Goal: Find contact information: Find contact information

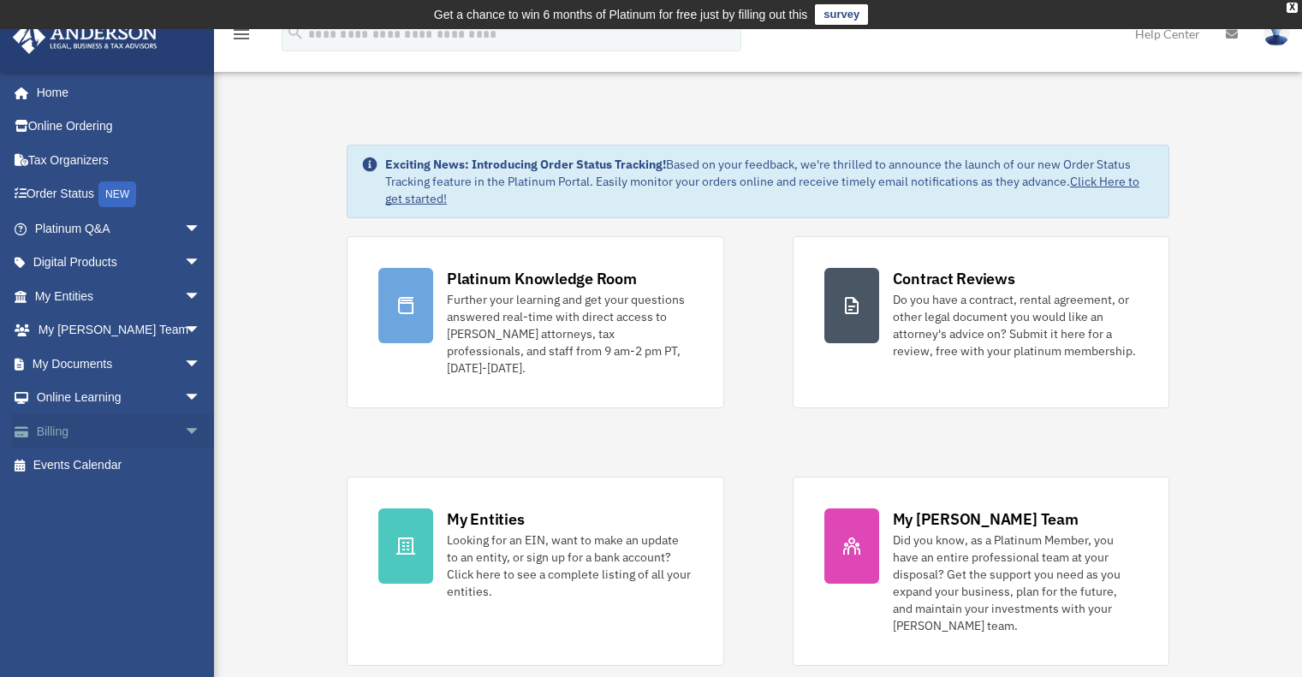
click at [68, 434] on link "Billing arrow_drop_down" at bounding box center [119, 431] width 215 height 34
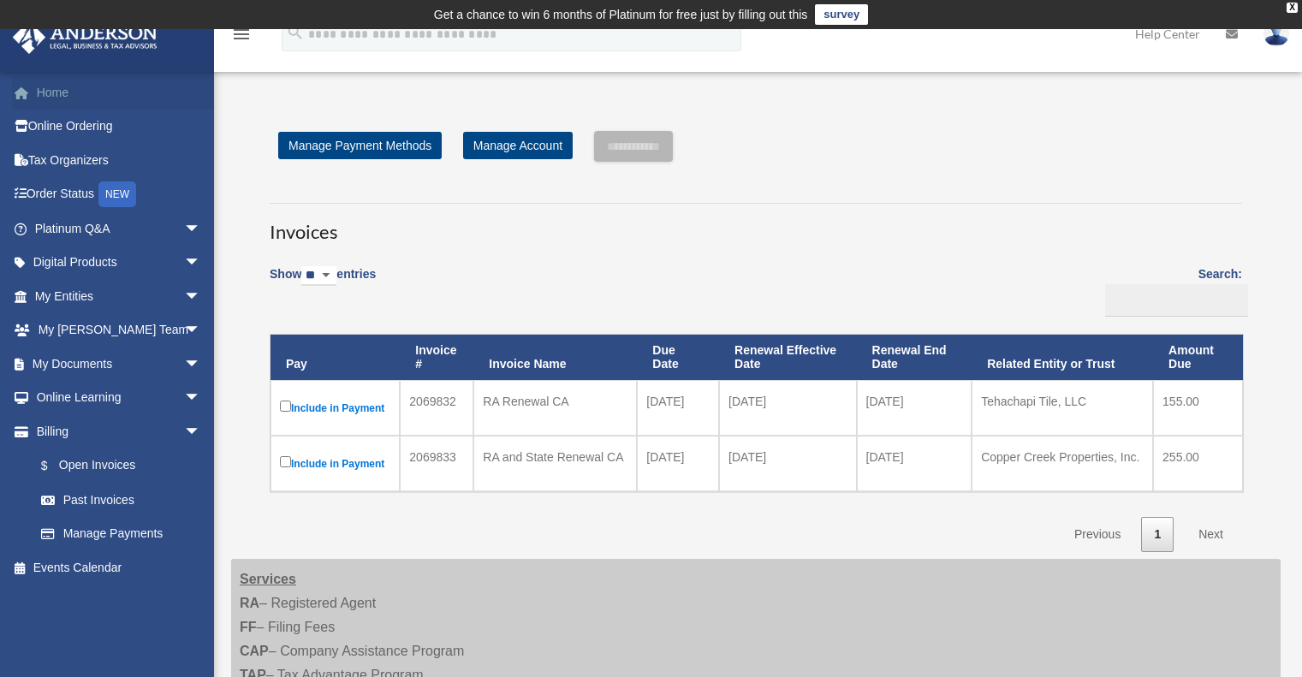
click at [64, 98] on link "Home" at bounding box center [119, 92] width 215 height 34
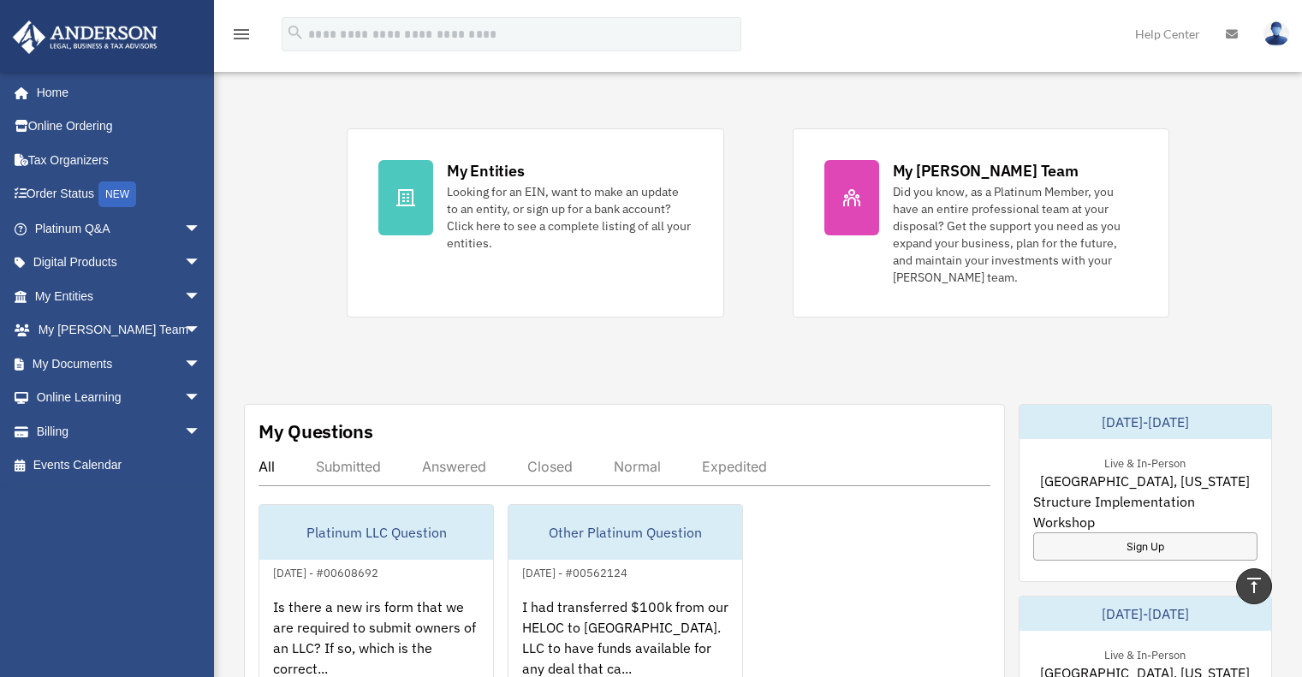
scroll to position [342, 0]
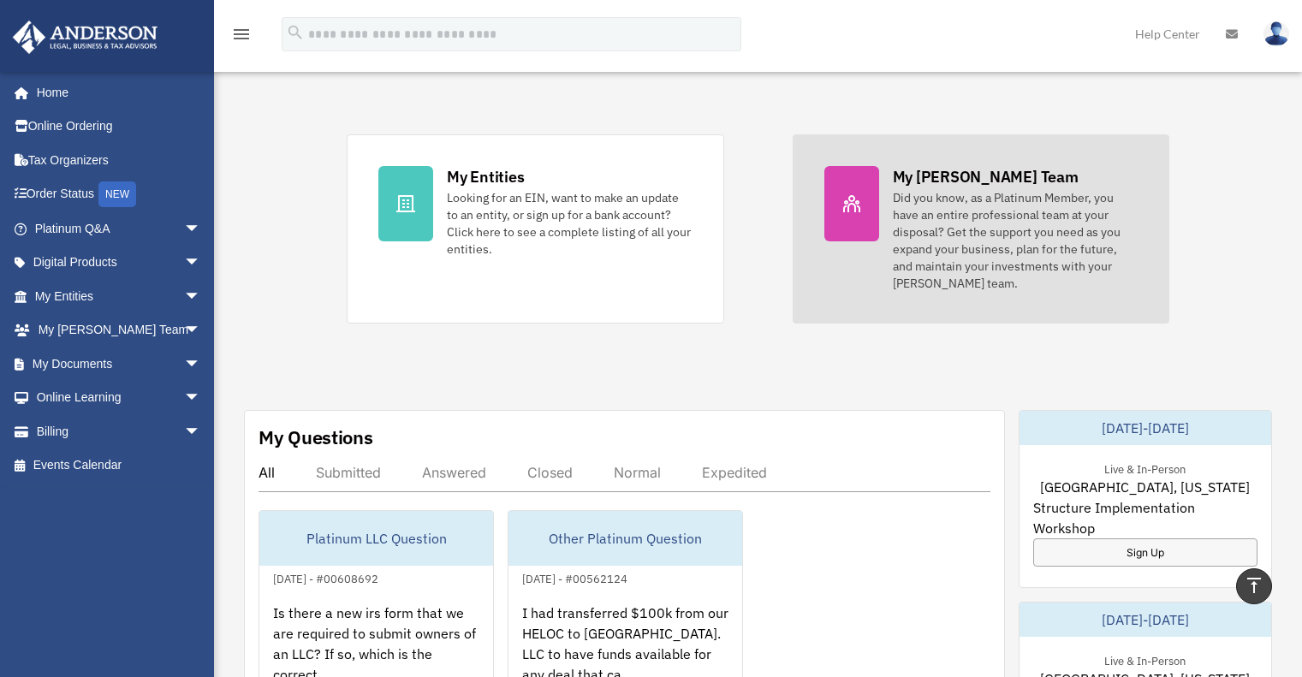
click at [955, 210] on div "Did you know, as a Platinum Member, you have an entire professional team at you…" at bounding box center [1015, 240] width 245 height 103
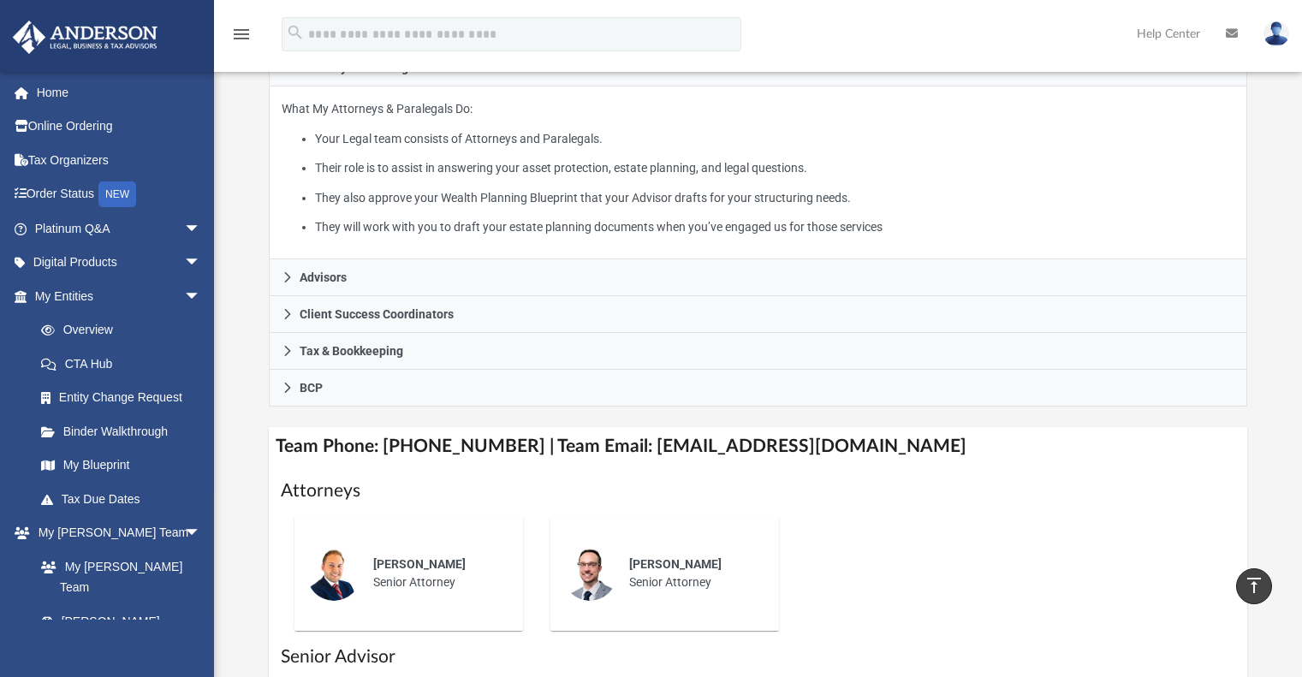
scroll to position [342, 0]
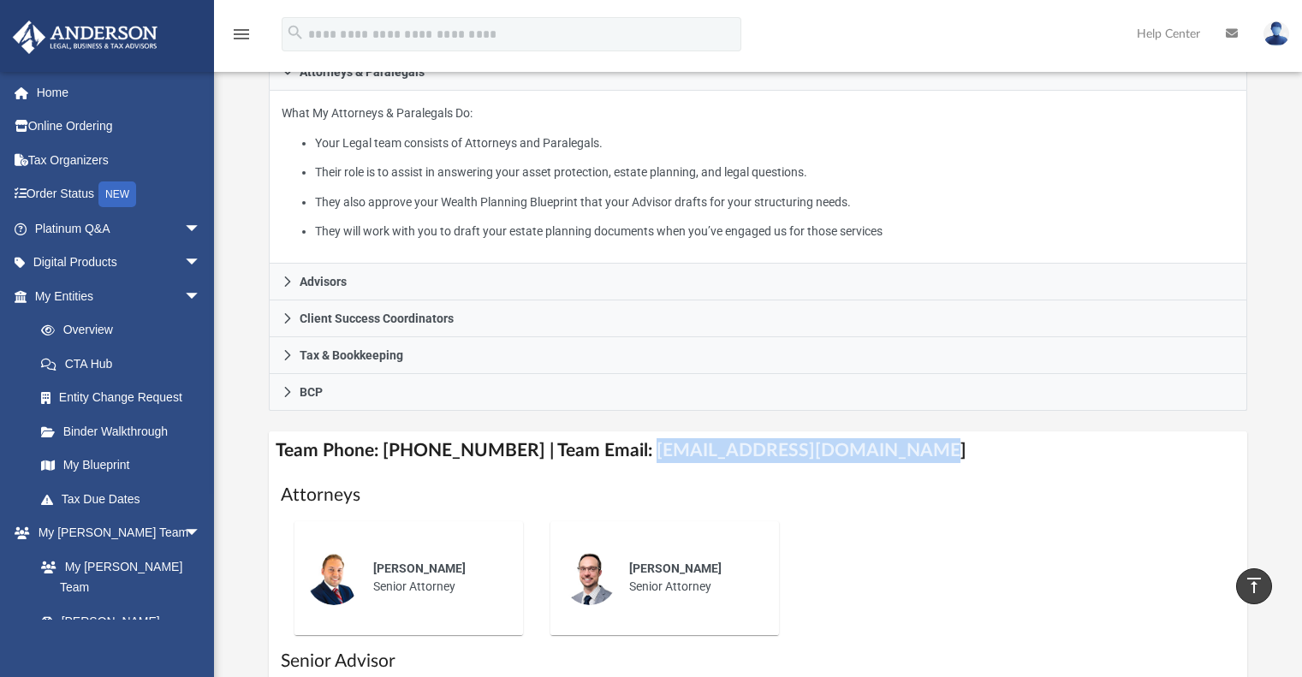
drag, startPoint x: 621, startPoint y: 443, endPoint x: 871, endPoint y: 437, distance: 250.9
click at [871, 437] on h4 "Team Phone: [PHONE_NUMBER] | Team Email: [EMAIL_ADDRESS][DOMAIN_NAME]" at bounding box center [758, 450] width 979 height 39
copy h4 "[EMAIL_ADDRESS][DOMAIN_NAME]"
